Goal: Task Accomplishment & Management: Use online tool/utility

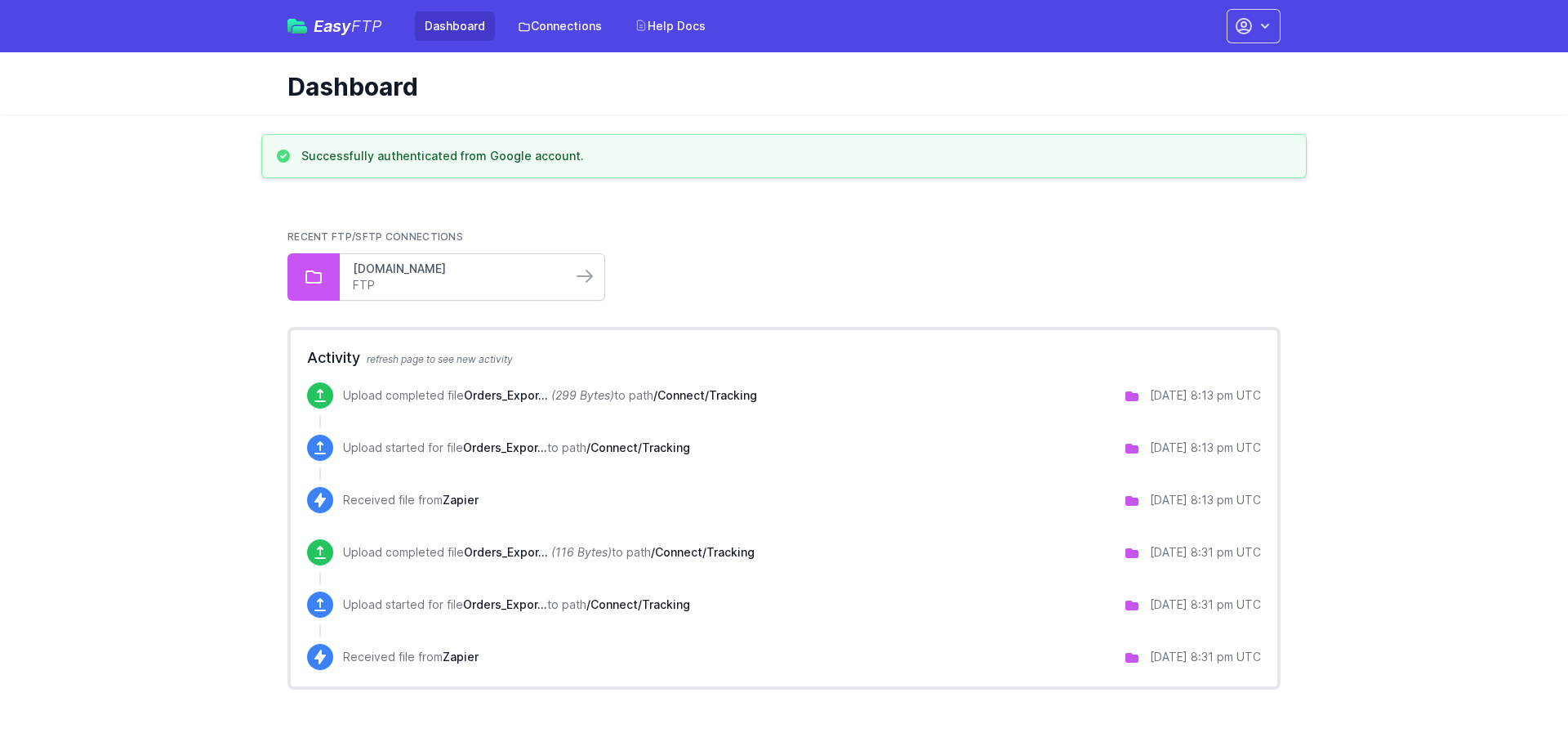
click at [523, 276] on link "stor.realhost.pro" at bounding box center [455, 269] width 206 height 16
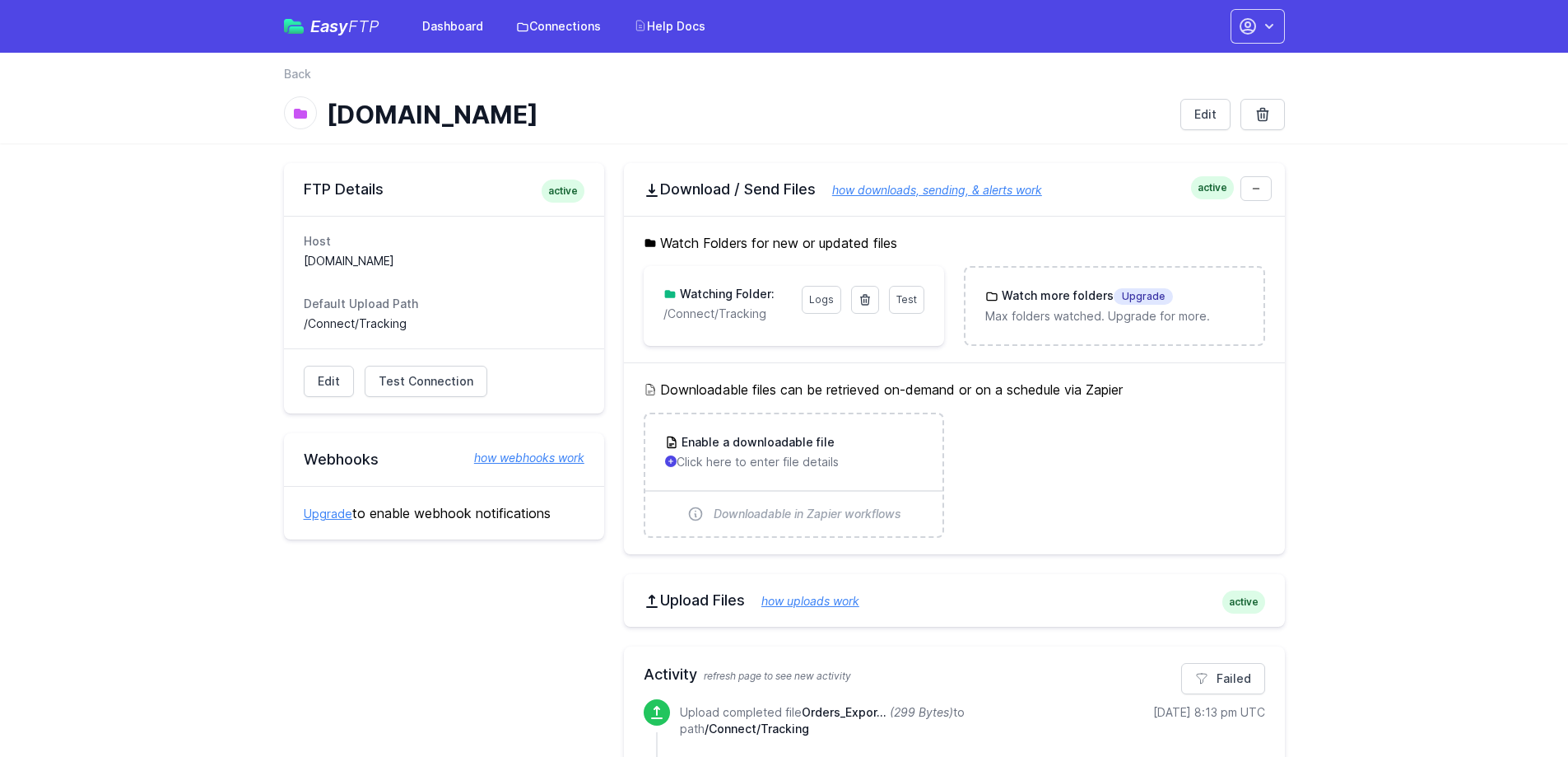
drag, startPoint x: 767, startPoint y: 319, endPoint x: 651, endPoint y: 314, distance: 116.1
click at [651, 314] on div "Test Logs Watching Folder: /Connect/Tracking" at bounding box center [794, 304] width 300 height 76
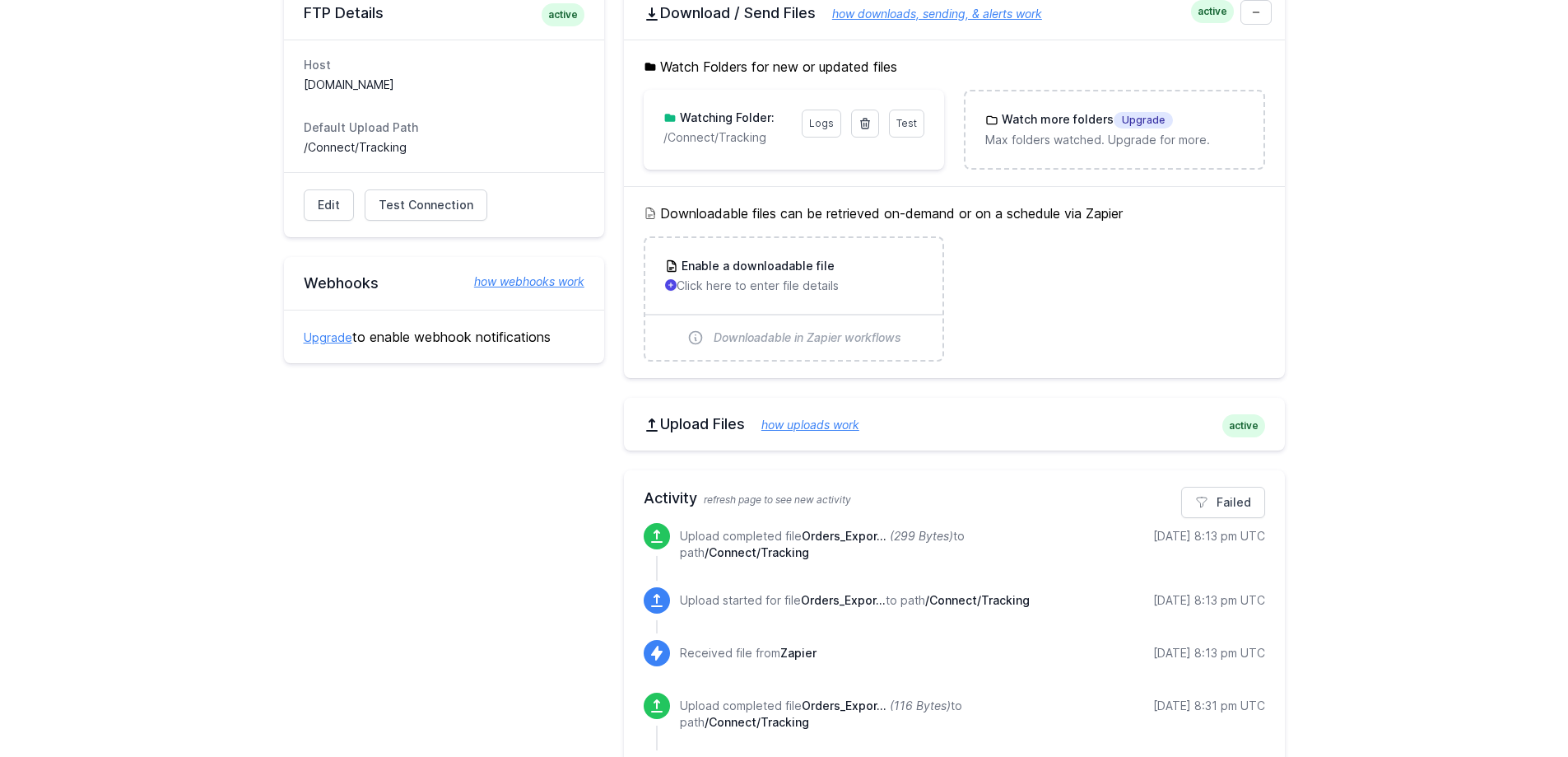
scroll to position [127, 0]
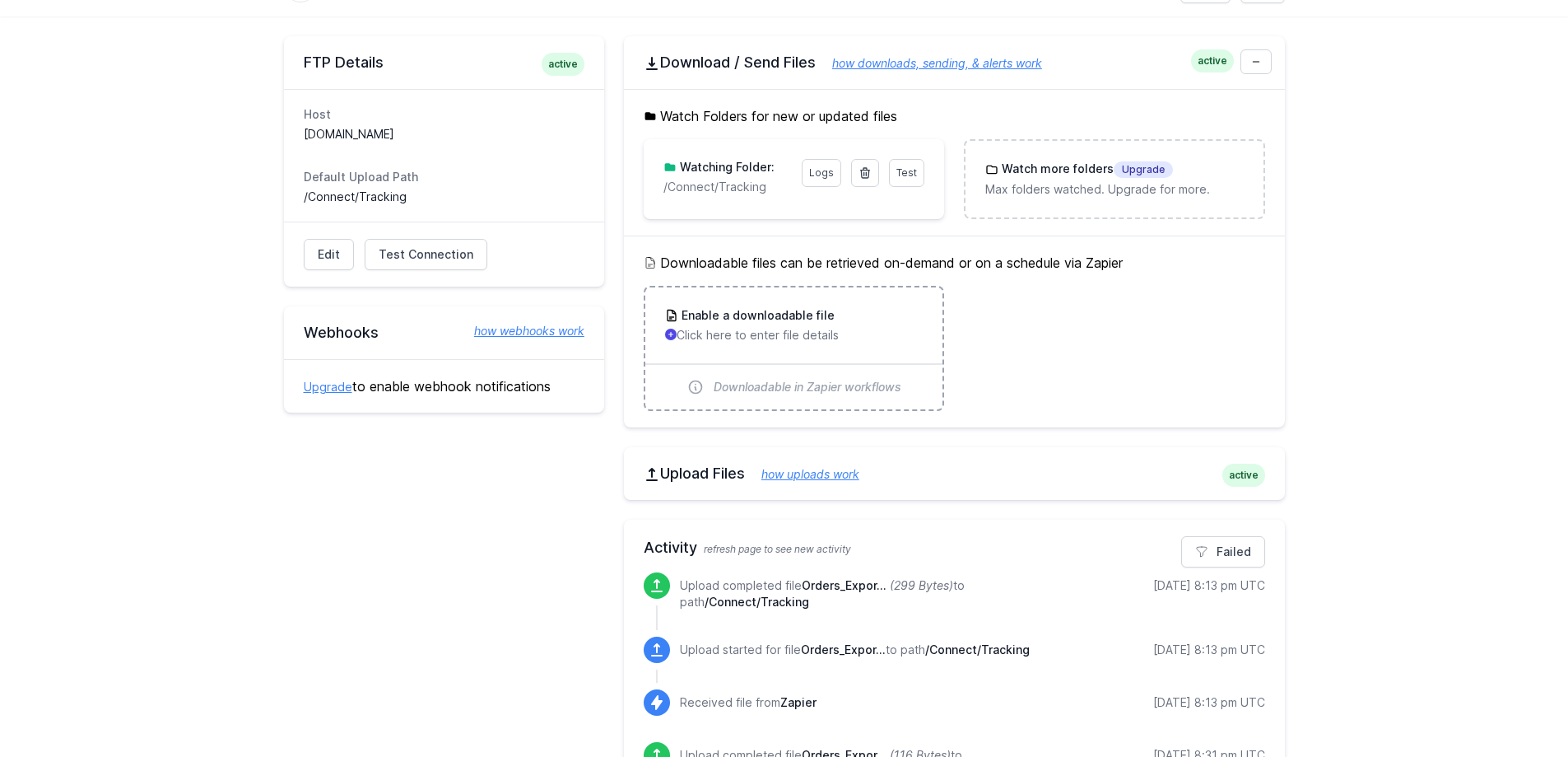
click at [798, 318] on h3 "Enable a downloadable file" at bounding box center [757, 315] width 157 height 17
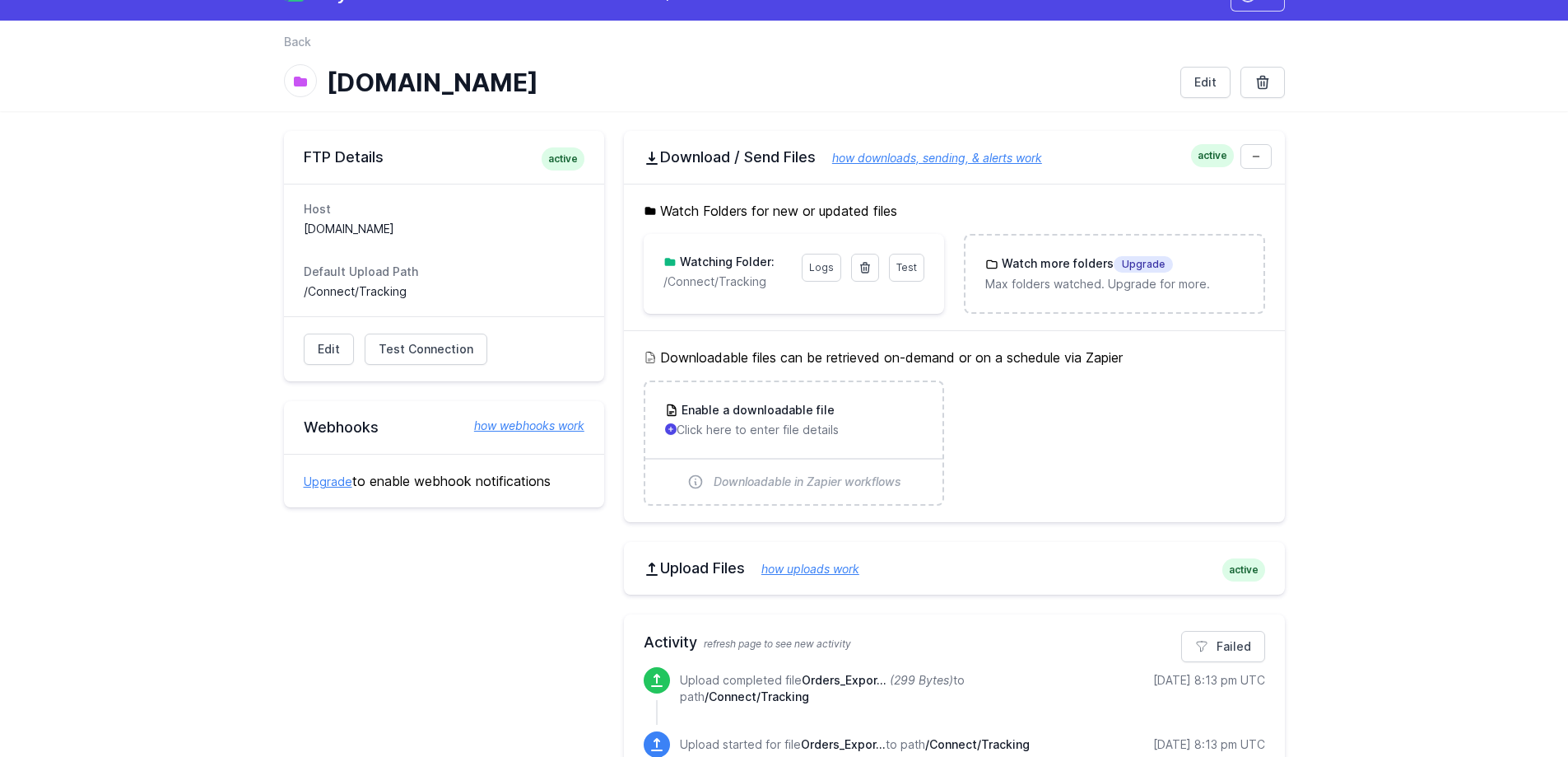
scroll to position [0, 0]
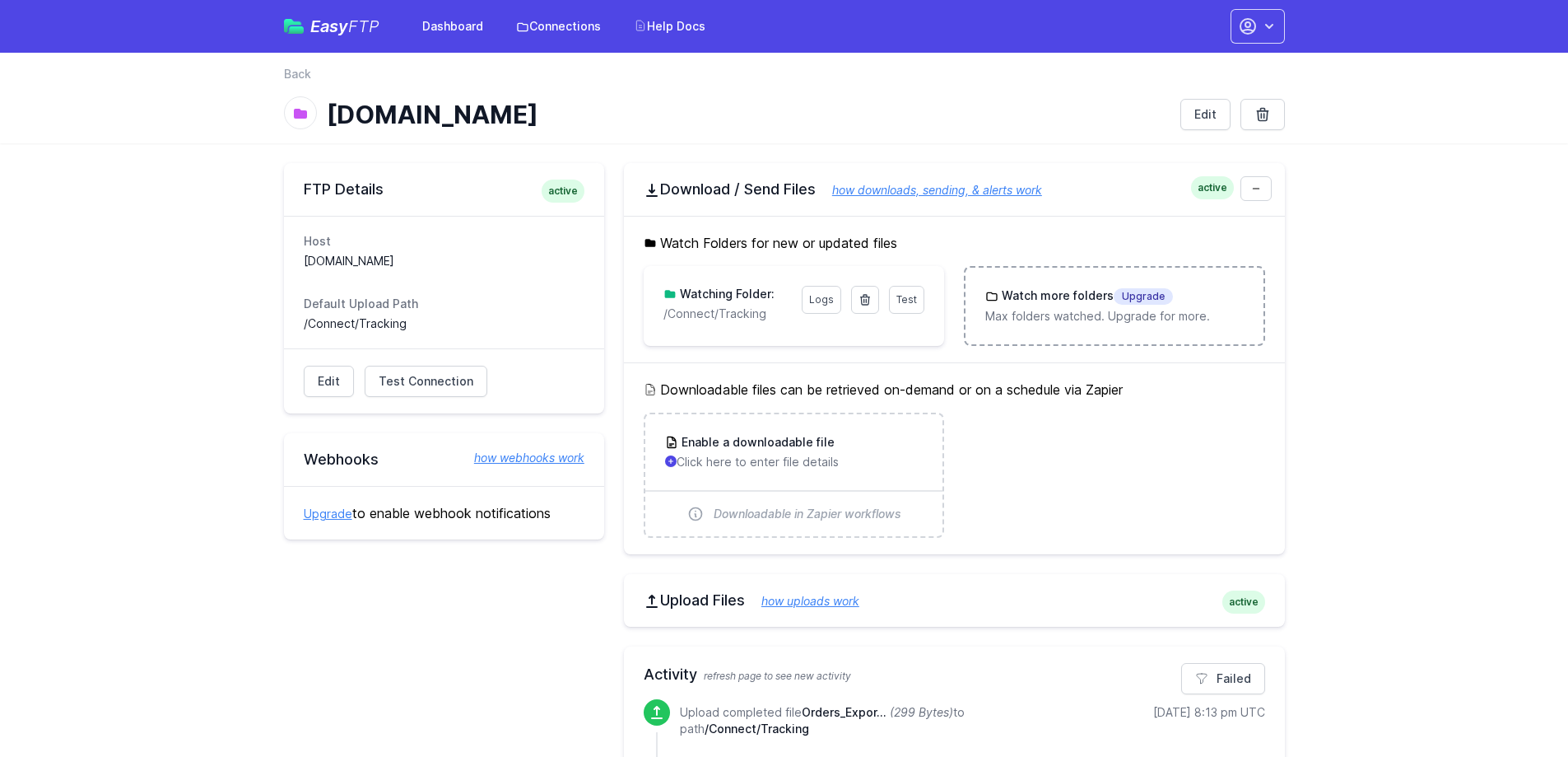
click at [1031, 313] on p "Max folders watched. Upgrade for more." at bounding box center [1114, 316] width 257 height 17
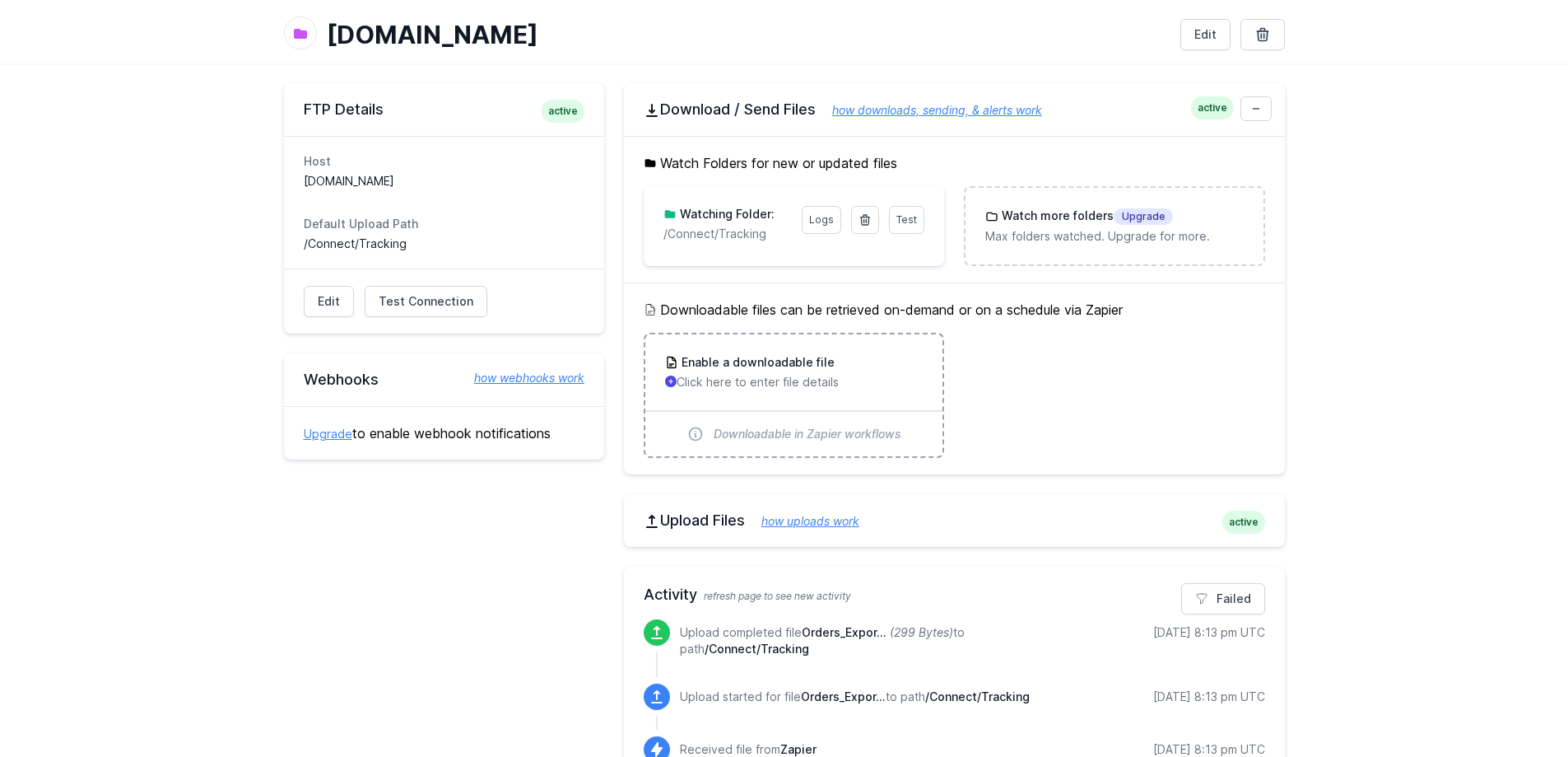
scroll to position [45, 0]
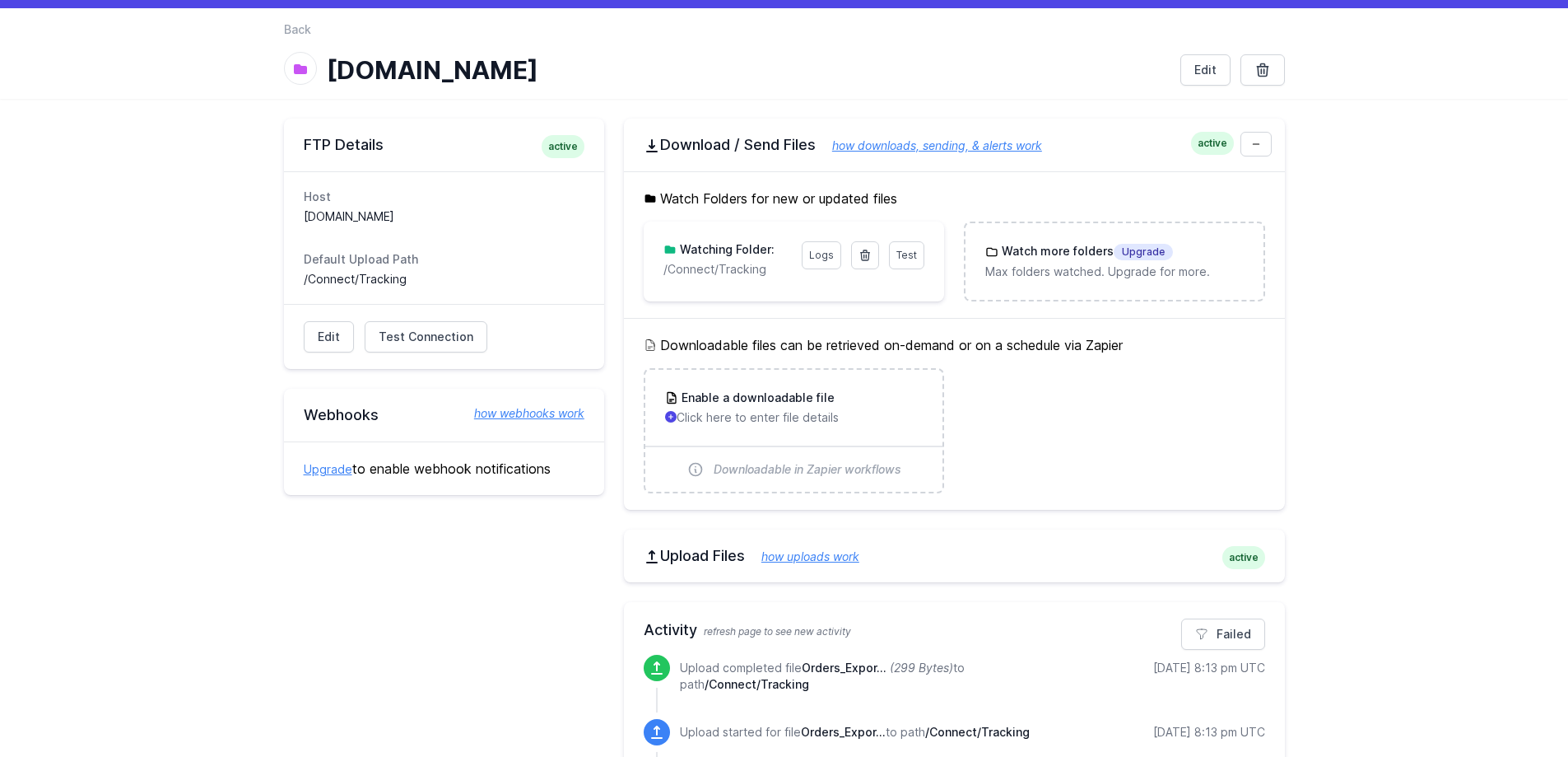
drag, startPoint x: 1019, startPoint y: 335, endPoint x: 654, endPoint y: 337, distance: 365.0
click at [654, 337] on div "Downloadable files can be retrieved on-demand or on a schedule via Zapier Enabl…" at bounding box center [954, 414] width 661 height 192
click at [654, 337] on h5 "Downloadable files can be retrieved on-demand or on a schedule via Zapier" at bounding box center [954, 345] width 621 height 20
drag, startPoint x: 667, startPoint y: 346, endPoint x: 1137, endPoint y: 339, distance: 470.1
click at [1137, 339] on h5 "Downloadable files can be retrieved on-demand or on a schedule via Zapier" at bounding box center [954, 345] width 621 height 20
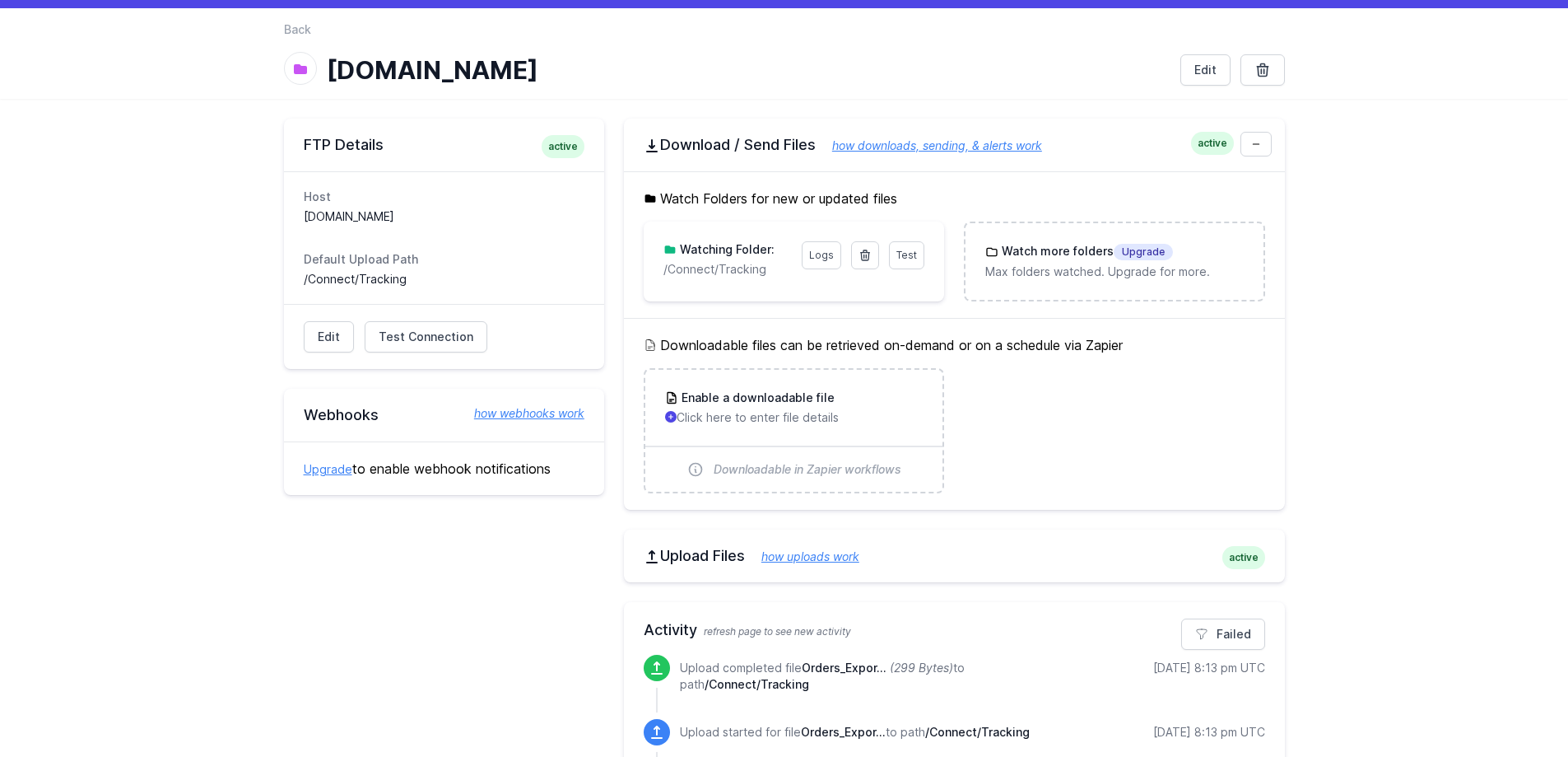
click at [1137, 339] on h5 "Downloadable files can be retrieved on-demand or on a schedule via Zapier" at bounding box center [954, 345] width 621 height 20
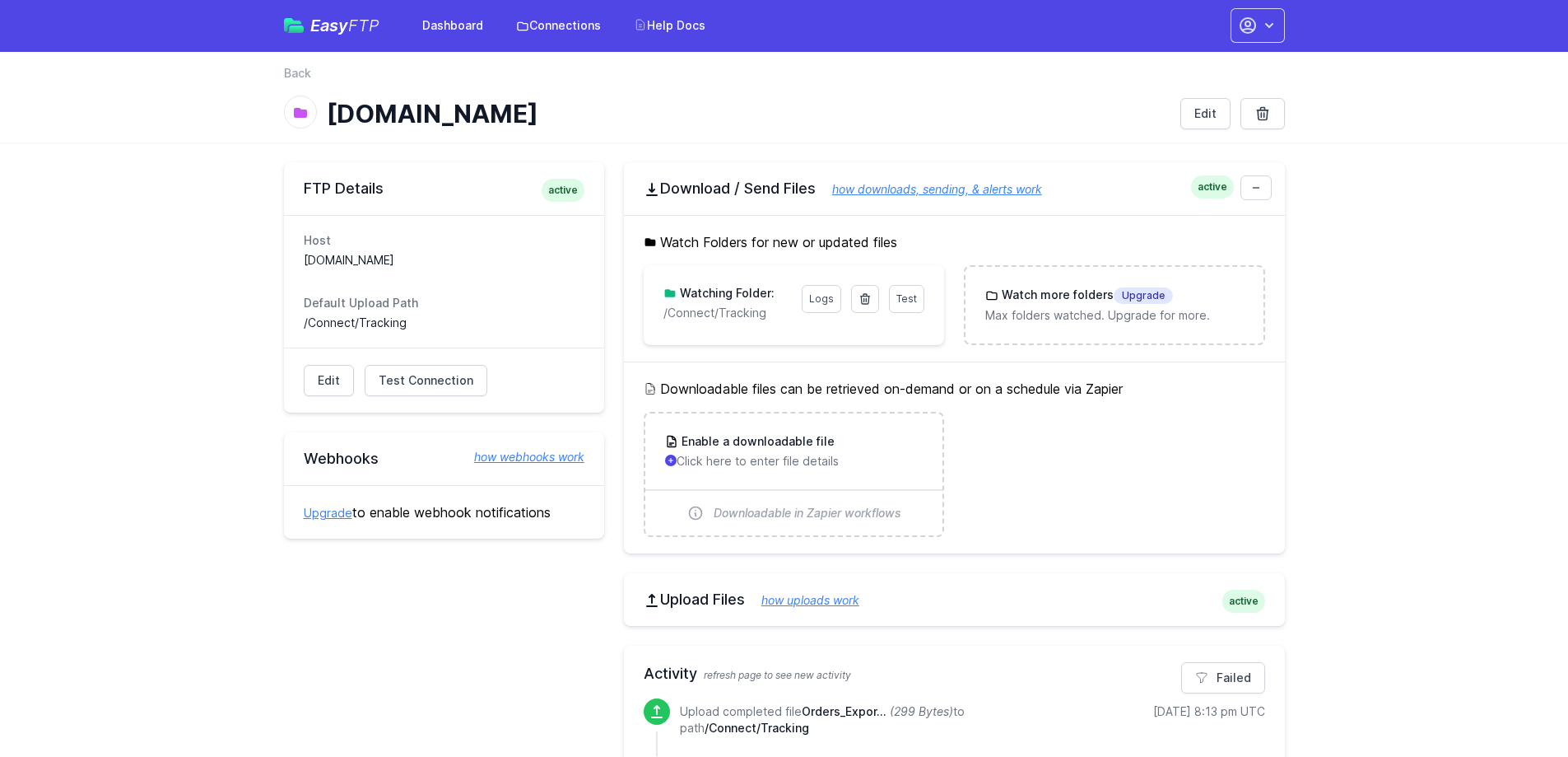
scroll to position [0, 0]
drag, startPoint x: 1177, startPoint y: 390, endPoint x: 653, endPoint y: 393, distance: 524.0
click at [653, 393] on h5 "Downloadable files can be retrieved on-demand or on a schedule via Zapier" at bounding box center [954, 390] width 621 height 20
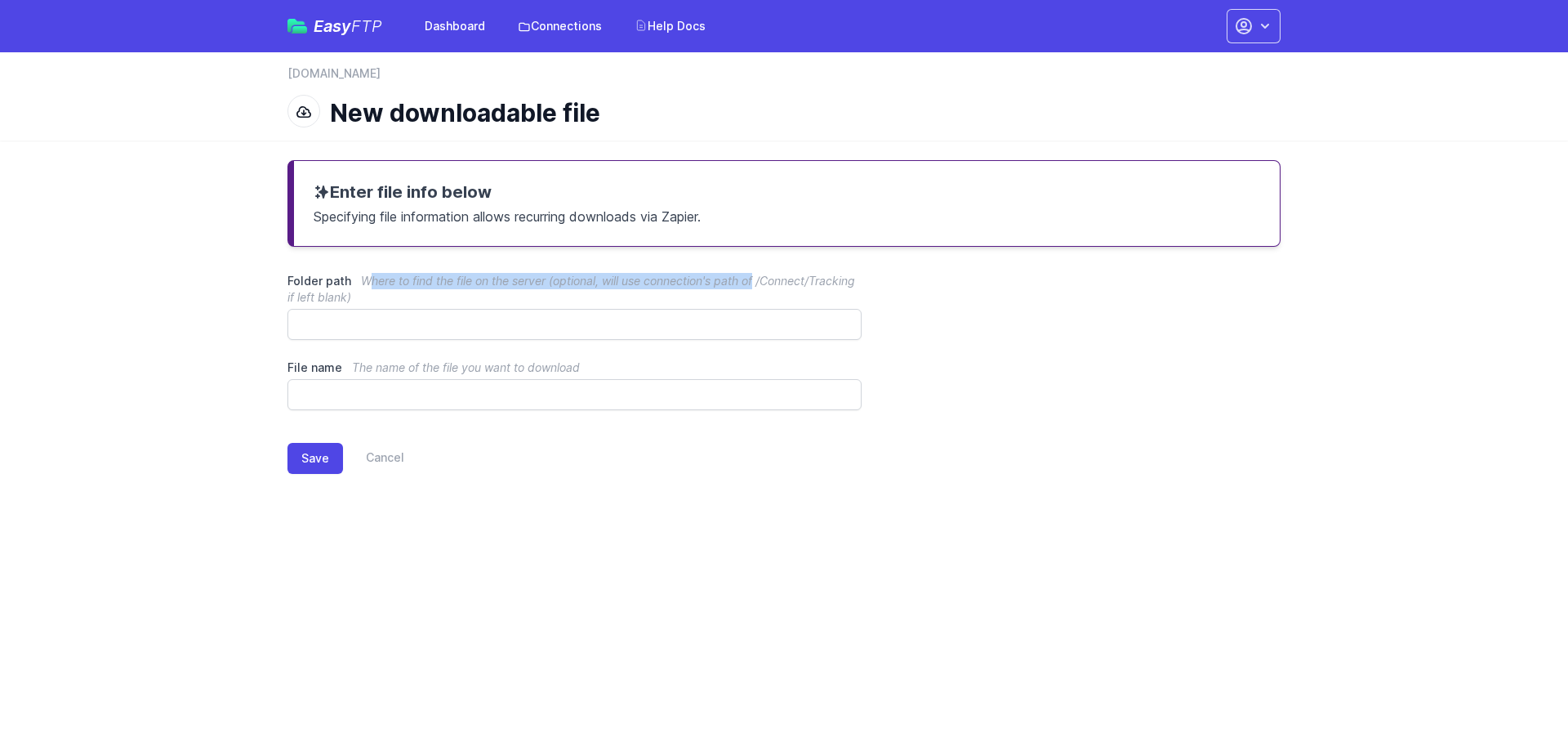
drag, startPoint x: 799, startPoint y: 277, endPoint x: 376, endPoint y: 267, distance: 423.1
click at [376, 267] on div "Enter file info below Specifying file information allows recurring downloads vi…" at bounding box center [784, 330] width 1046 height 379
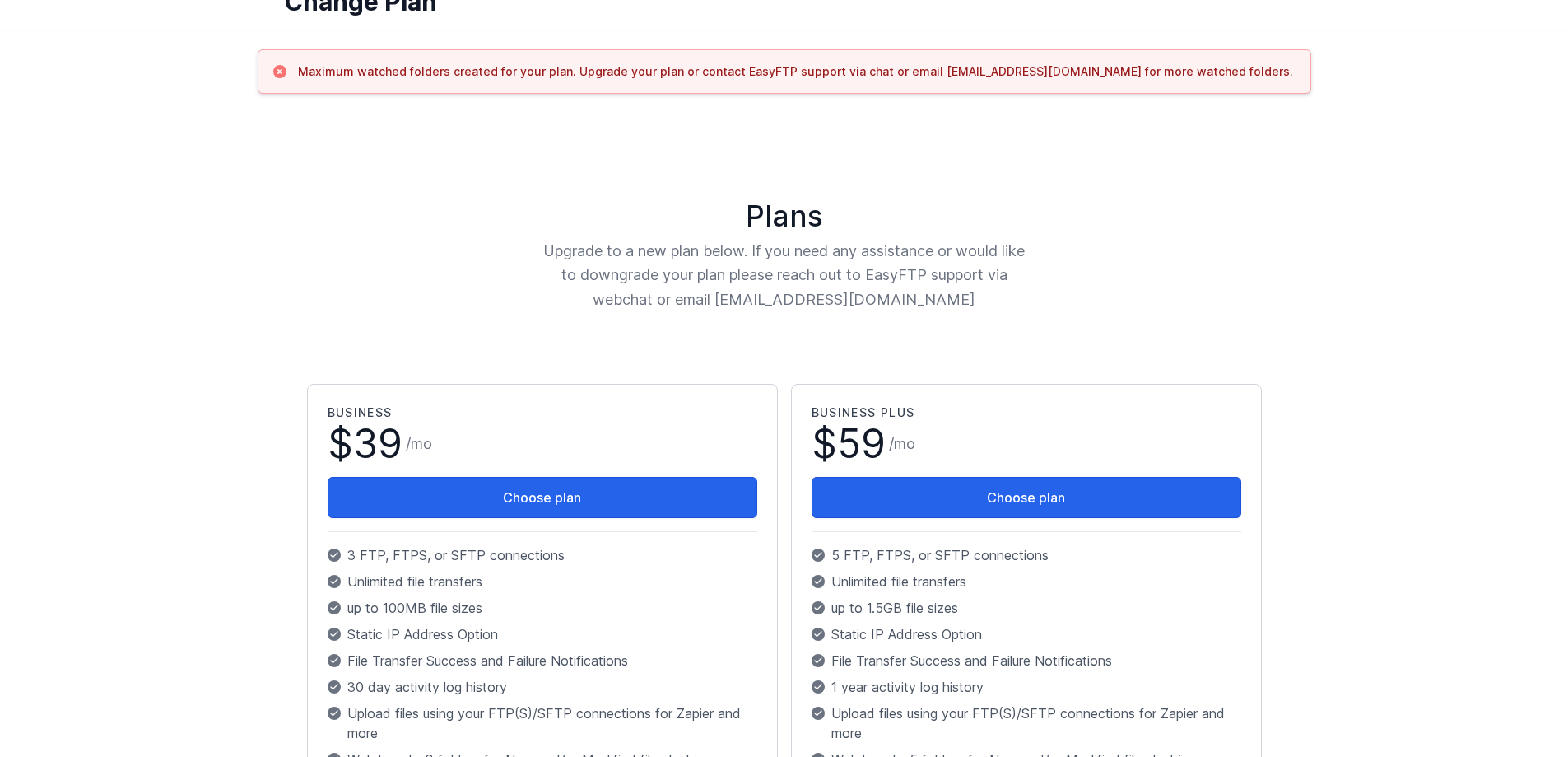
scroll to position [83, 0]
